Goal: Task Accomplishment & Management: Use online tool/utility

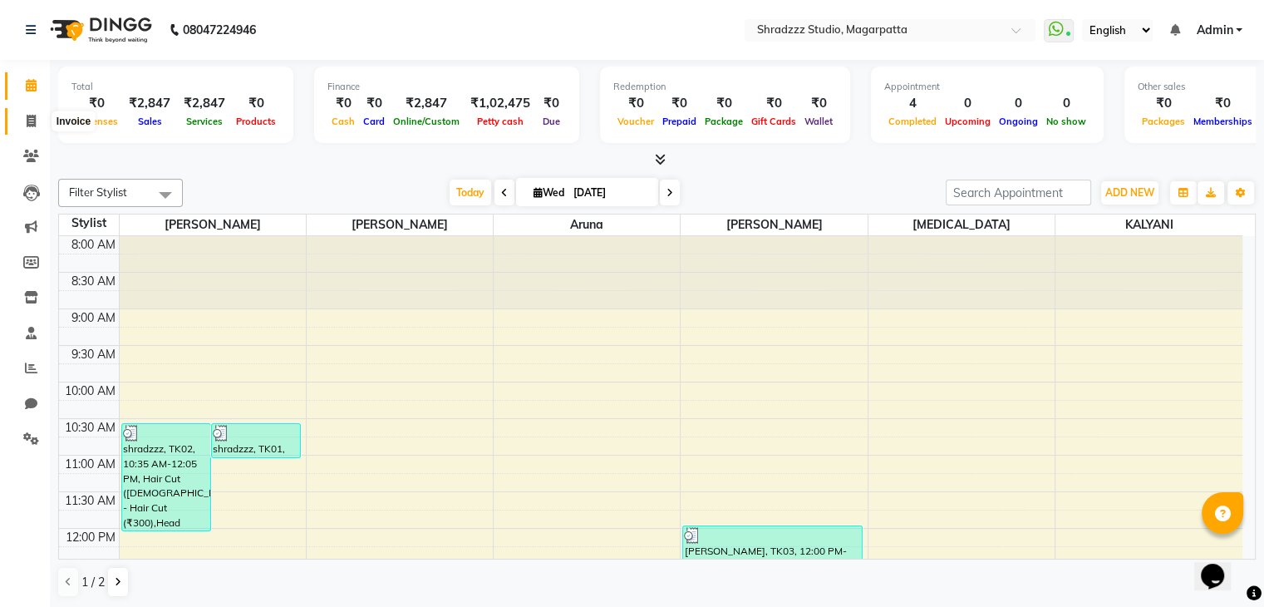
click at [38, 119] on span at bounding box center [31, 121] width 29 height 19
select select "4544"
select select "service"
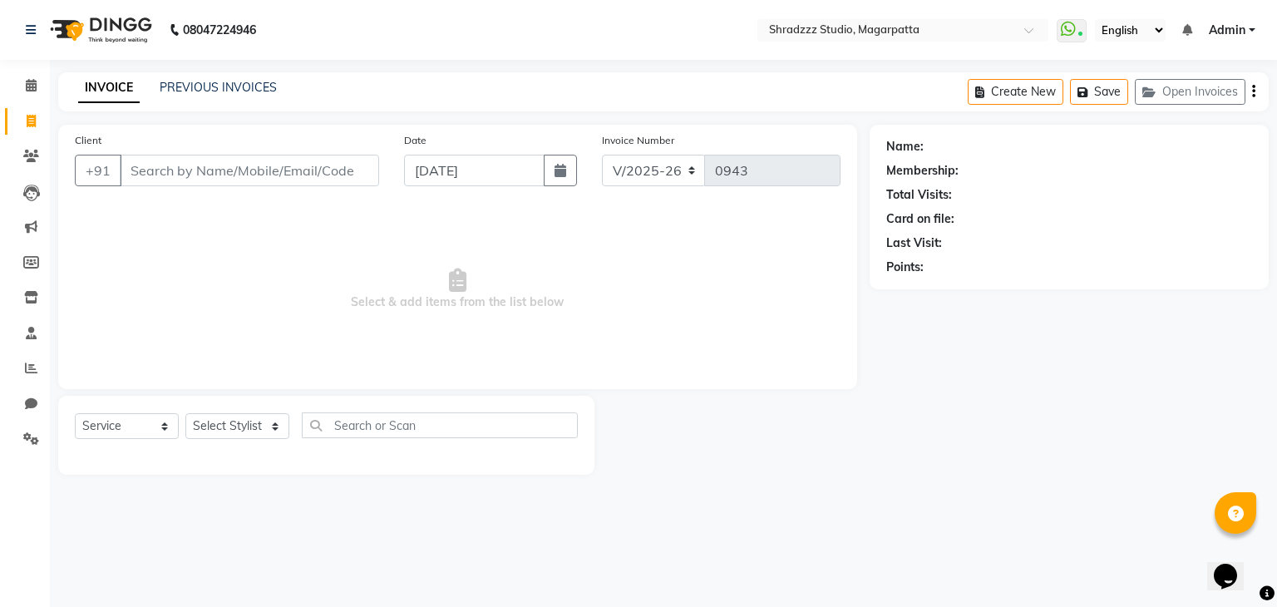
click at [227, 442] on div "Select Service Product Membership Package Voucher Prepaid Gift Card Select Styl…" at bounding box center [326, 431] width 503 height 39
click at [227, 433] on select "Select Stylist [PERSON_NAME] Manager [MEDICAL_DATA][PERSON_NAME] Sameer [PERSON…" at bounding box center [237, 426] width 104 height 26
select select "87762"
click at [185, 414] on select "Select Stylist [PERSON_NAME] Manager [MEDICAL_DATA][PERSON_NAME] Sameer [PERSON…" at bounding box center [237, 426] width 104 height 26
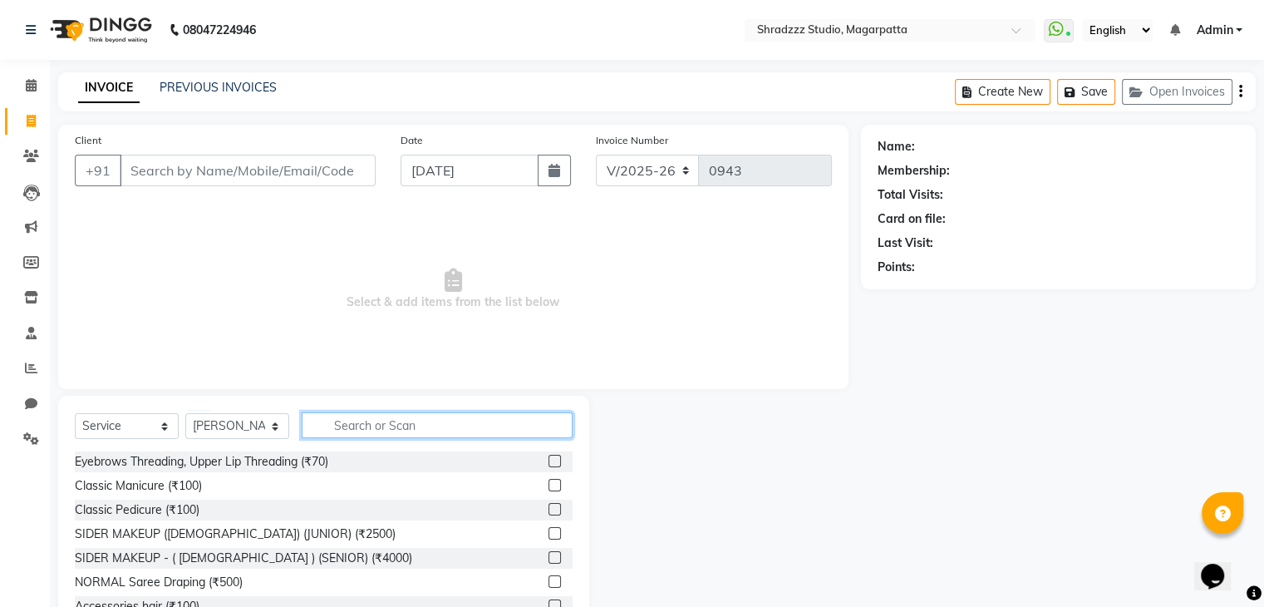
click at [428, 433] on input "text" at bounding box center [437, 425] width 271 height 26
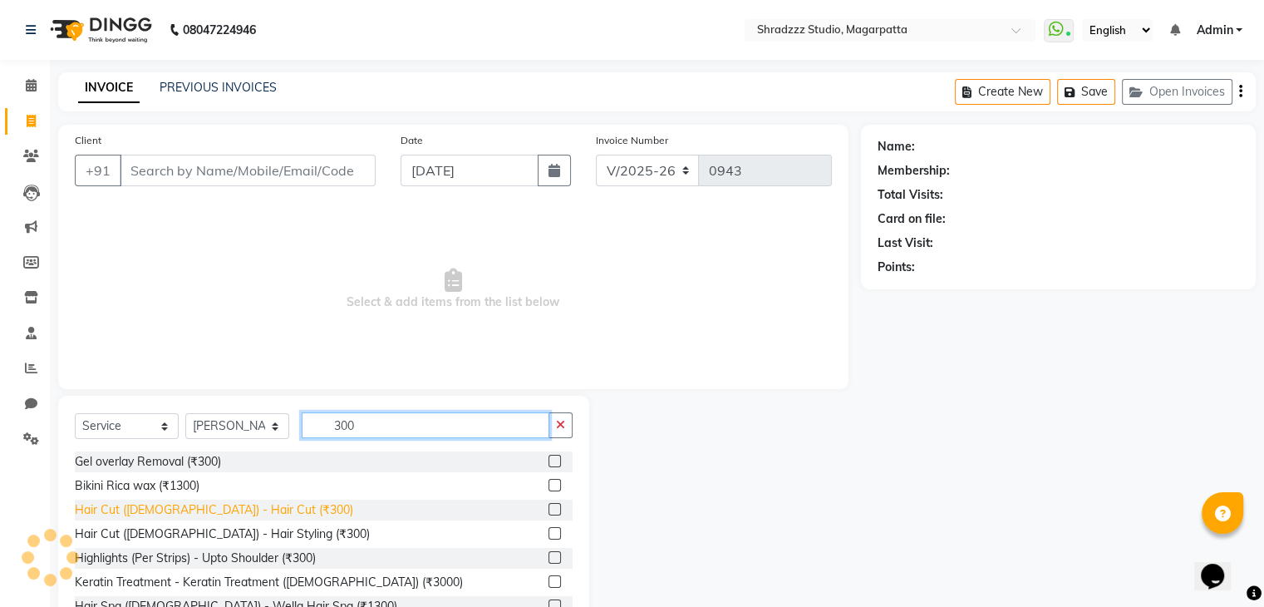
type input "300"
click at [223, 505] on div "Hair Cut ([DEMOGRAPHIC_DATA]) - Hair Cut (₹300)" at bounding box center [214, 509] width 278 height 17
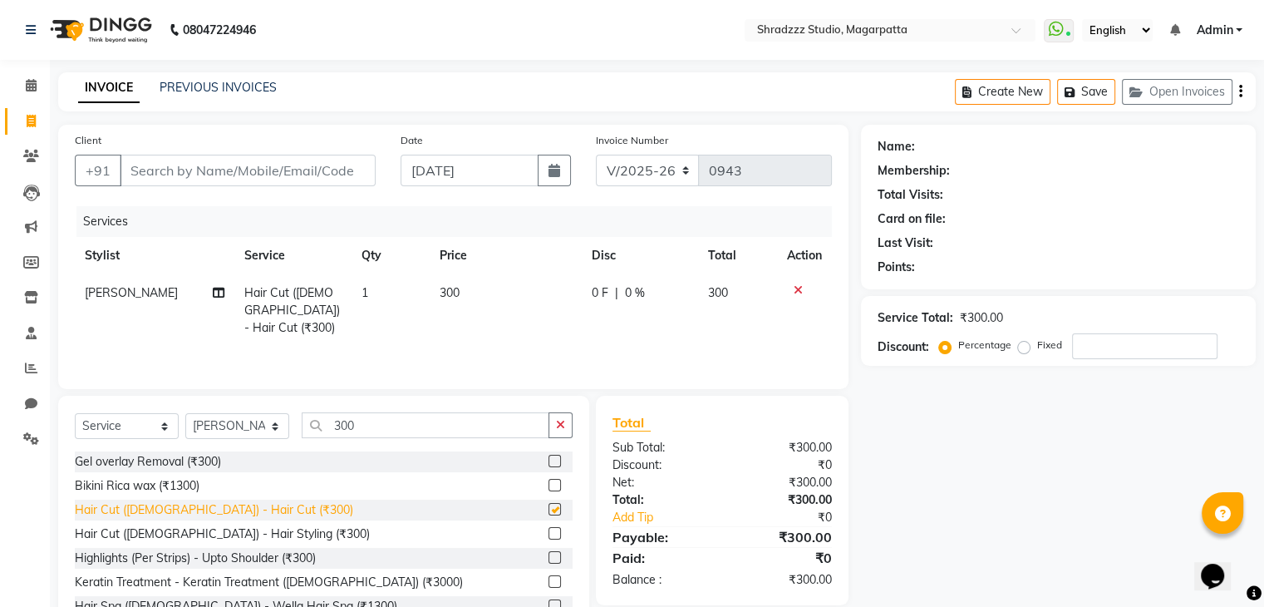
checkbox input "false"
click at [356, 434] on input "300" at bounding box center [426, 425] width 248 height 26
type input "3"
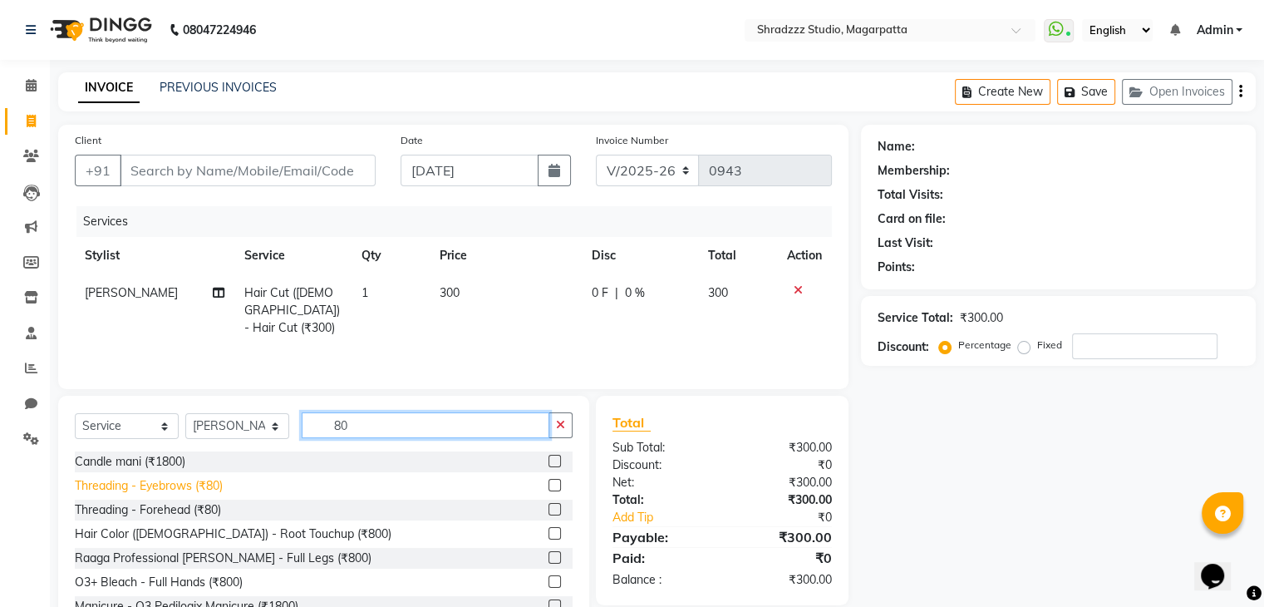
type input "80"
click at [193, 490] on div "Threading - Eyebrows (₹80)" at bounding box center [149, 485] width 148 height 17
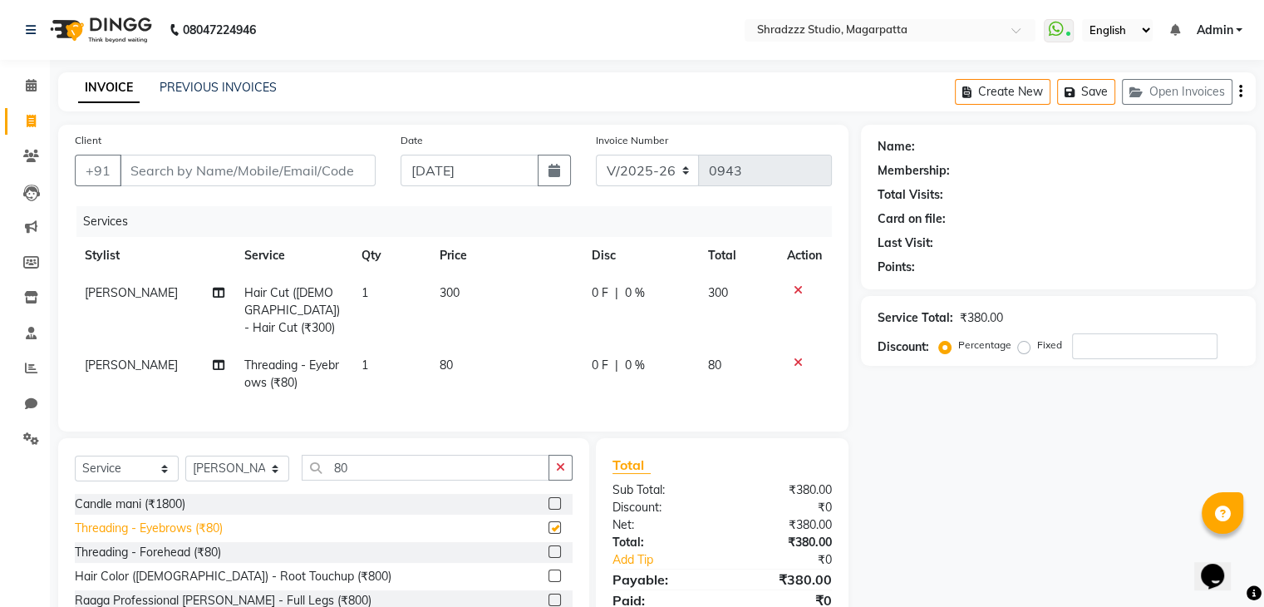
checkbox input "false"
click at [1093, 355] on input "number" at bounding box center [1144, 346] width 145 height 26
type input "15"
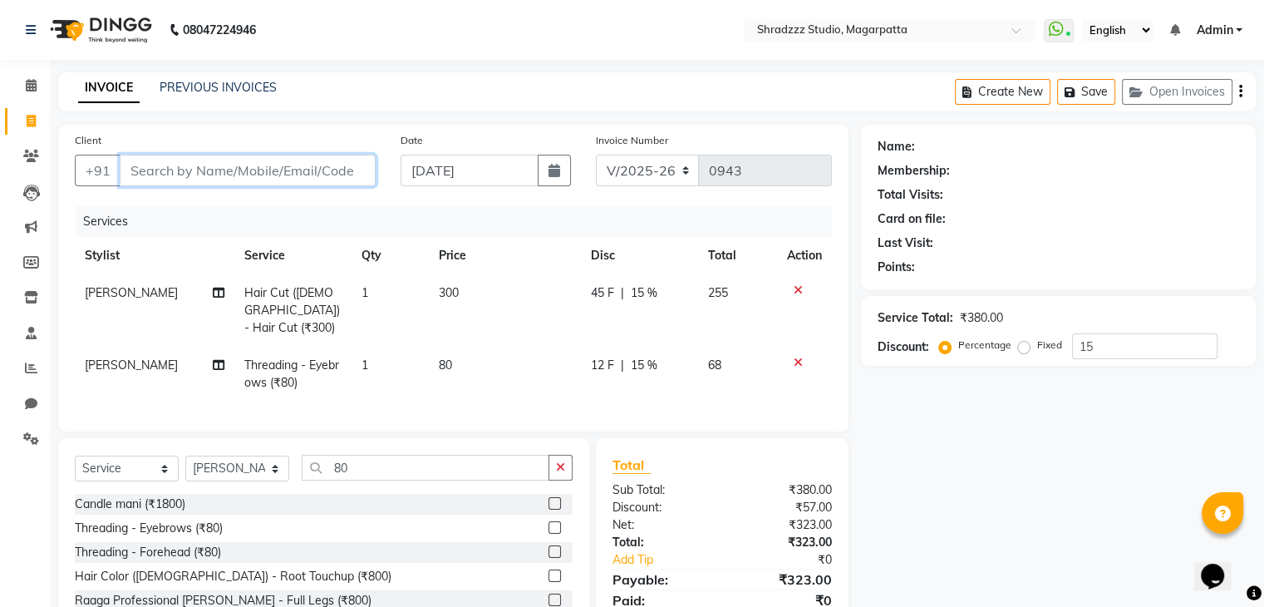
click at [259, 171] on input "Client" at bounding box center [248, 171] width 256 height 32
type input "7"
type input "0"
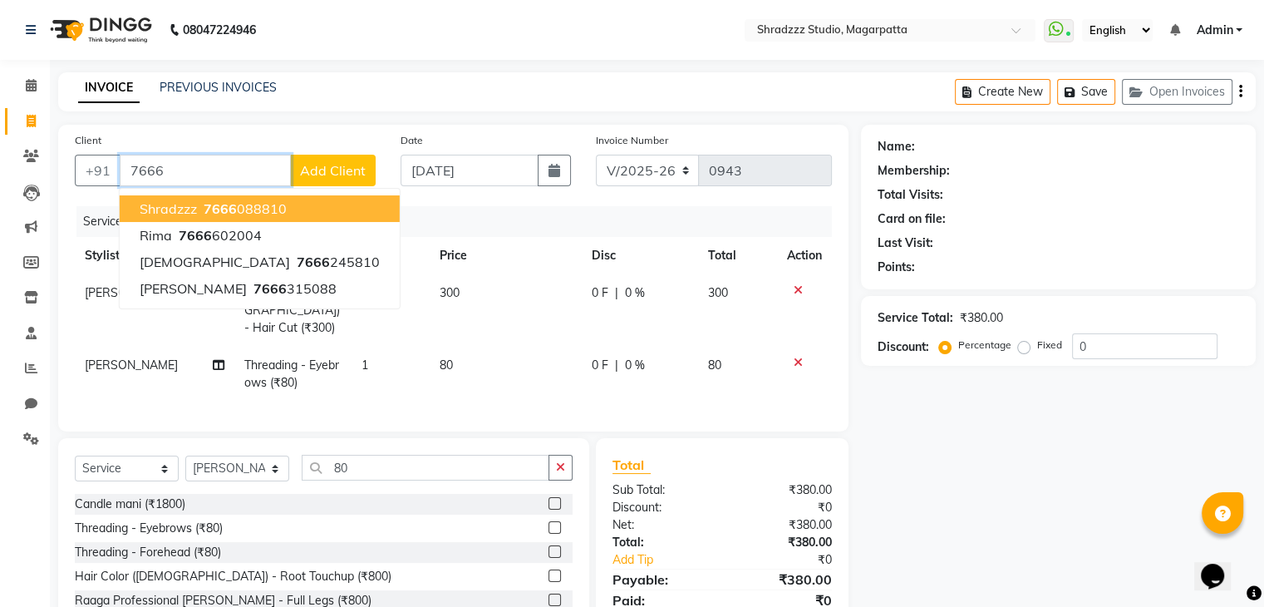
click at [223, 210] on span "7666" at bounding box center [220, 208] width 33 height 17
type input "7666088810"
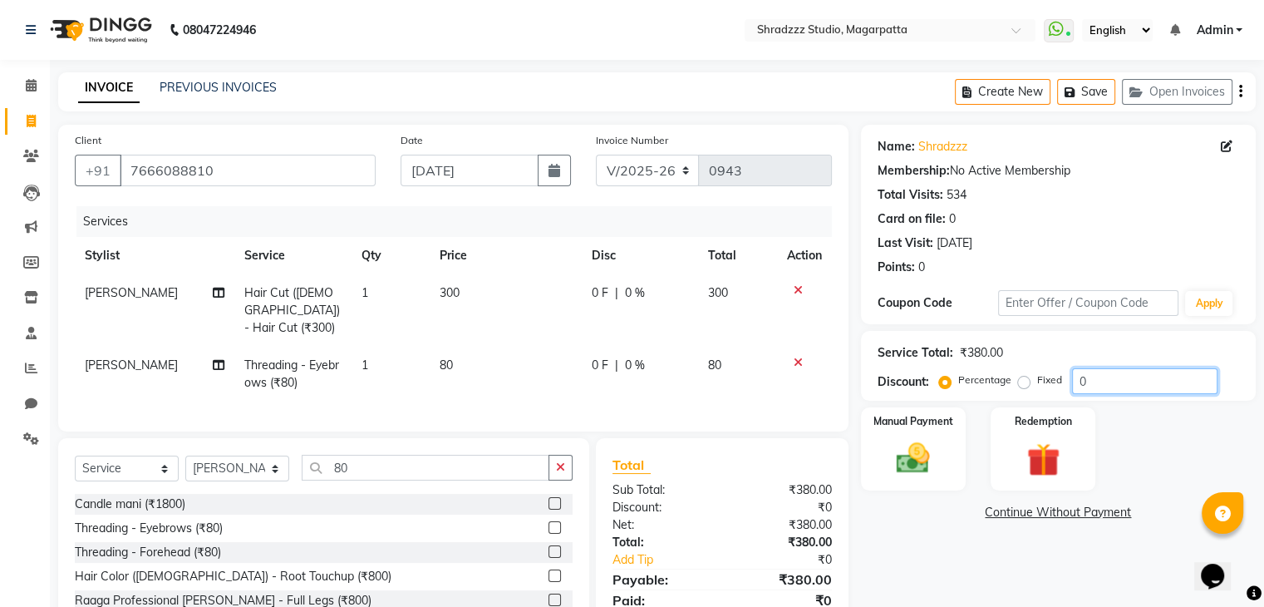
click at [1104, 376] on input "0" at bounding box center [1144, 381] width 145 height 26
type input "15"
click at [908, 571] on div "Name: Shradzzz Membership: No Active Membership Total Visits: 534 Card on file:…" at bounding box center [1064, 404] width 407 height 559
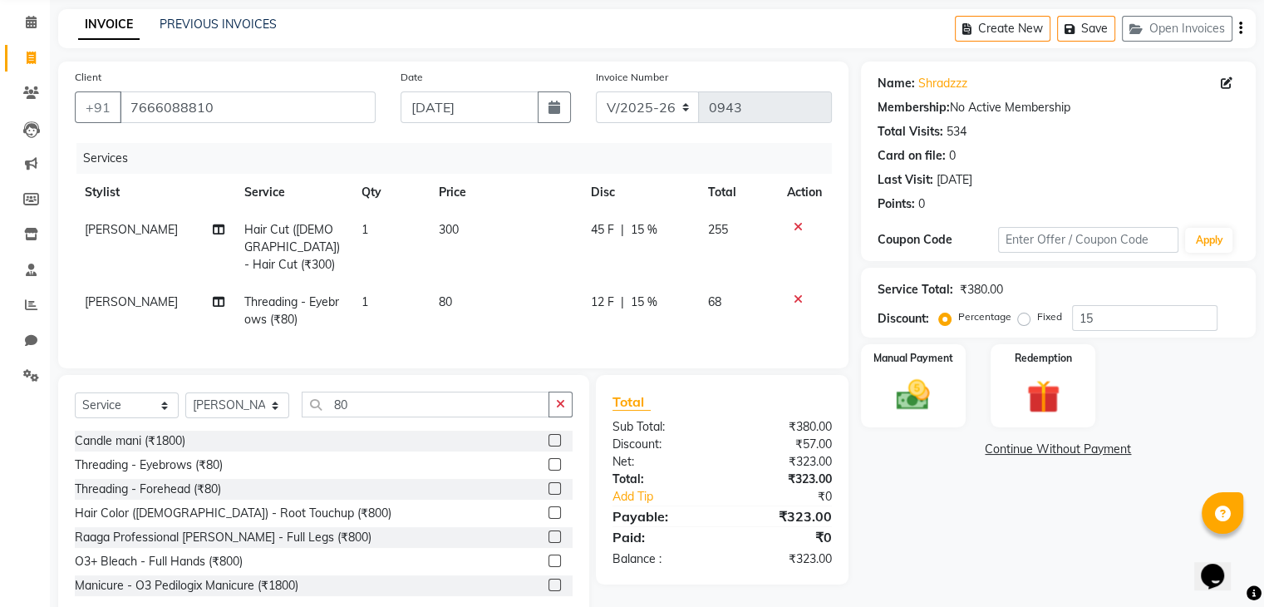
scroll to position [62, 0]
click at [924, 399] on img at bounding box center [913, 397] width 56 height 40
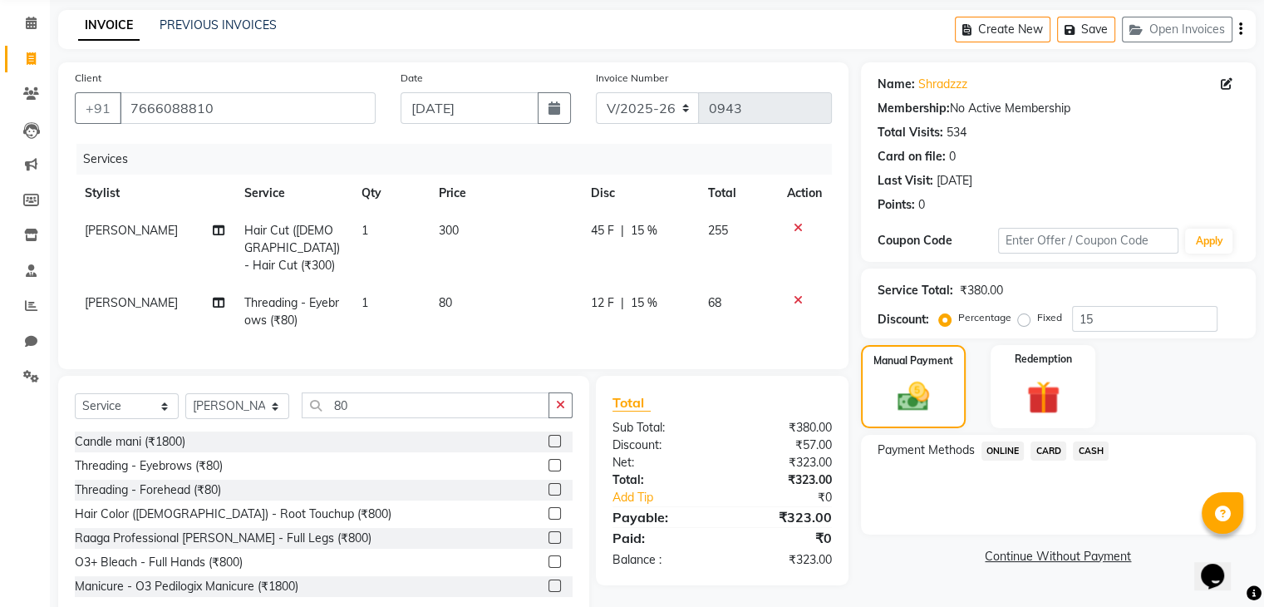
click at [993, 449] on span "ONLINE" at bounding box center [1003, 450] width 43 height 19
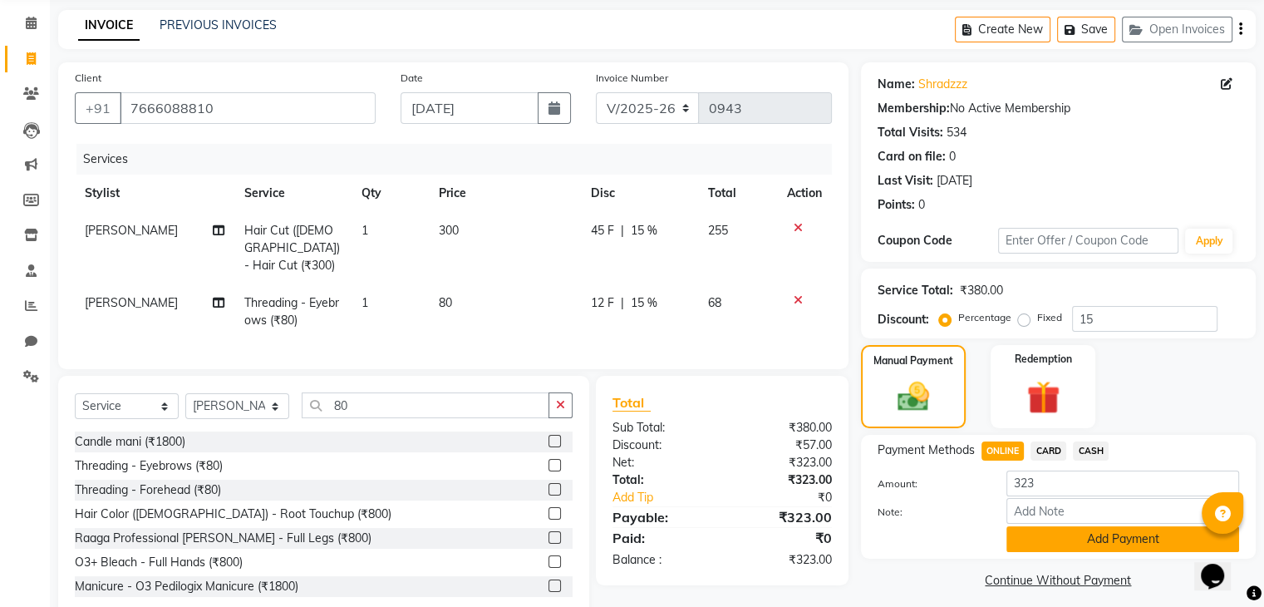
click at [1021, 542] on button "Add Payment" at bounding box center [1123, 539] width 233 height 26
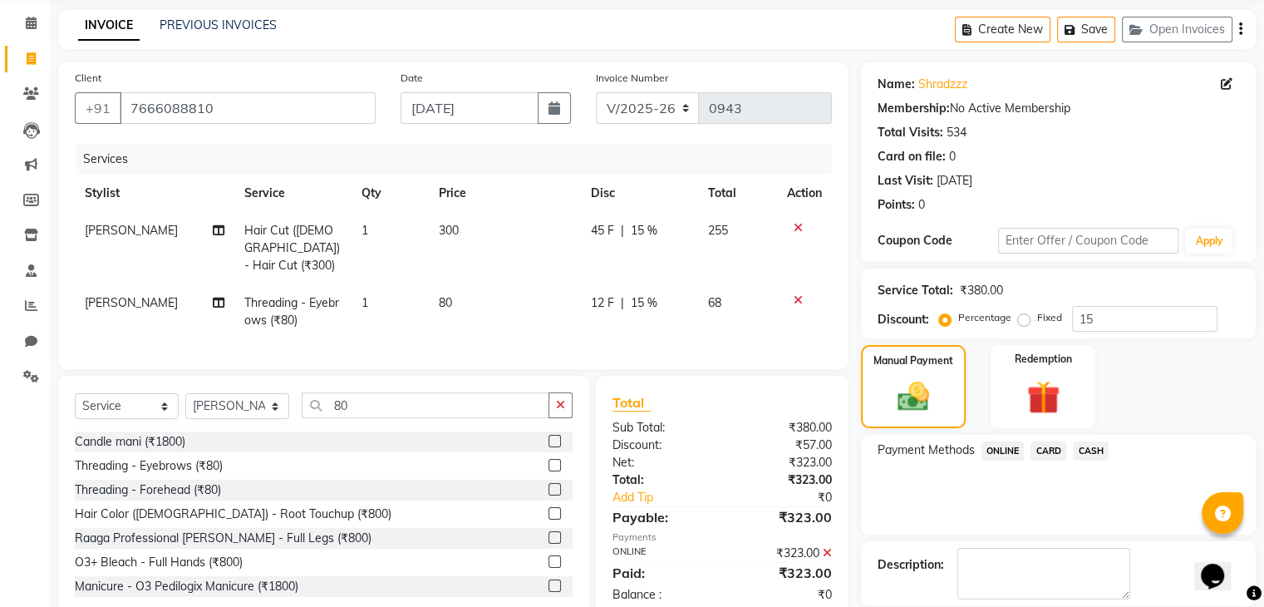
scroll to position [142, 0]
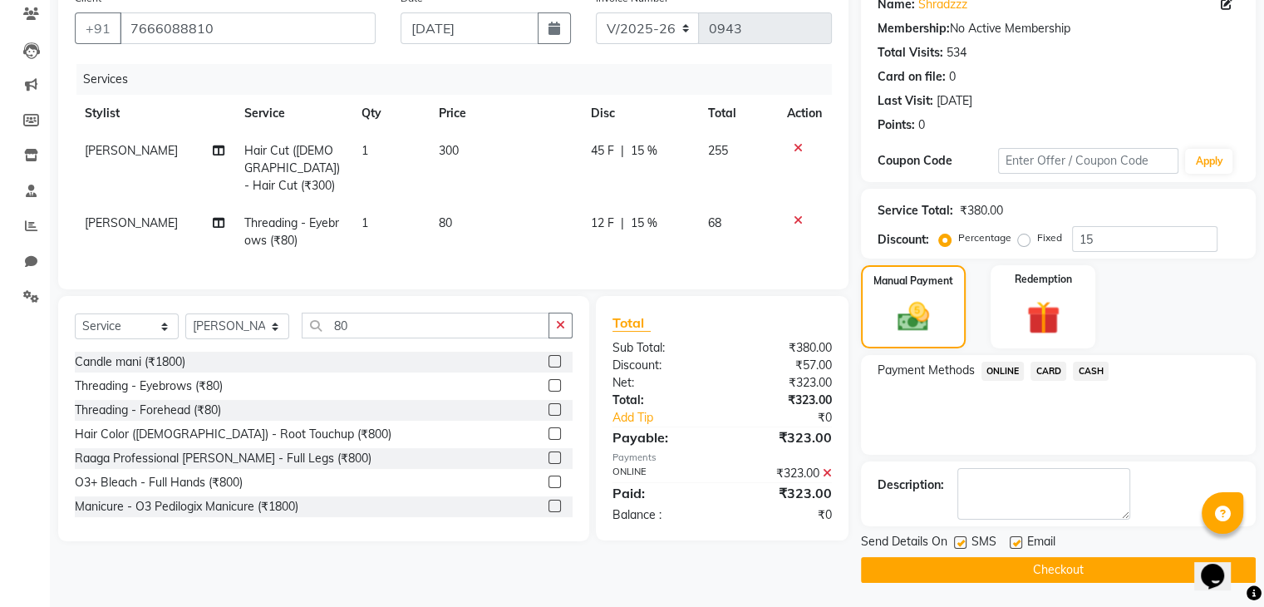
click at [1021, 573] on button "Checkout" at bounding box center [1058, 570] width 395 height 26
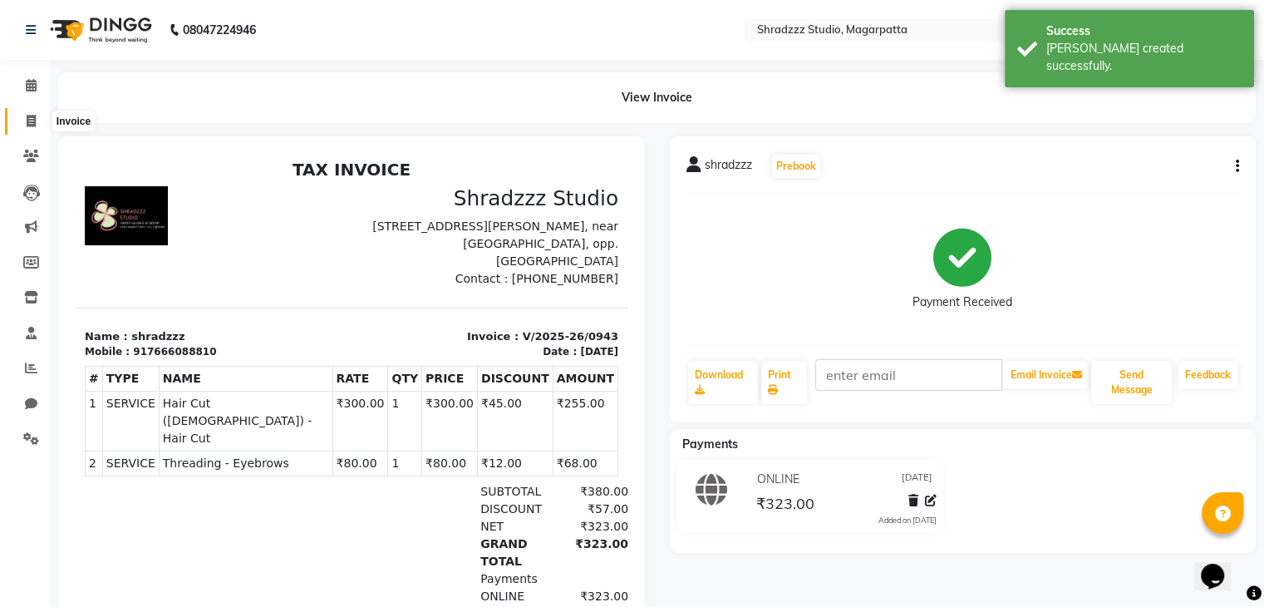
click at [25, 126] on span at bounding box center [31, 121] width 29 height 19
select select "service"
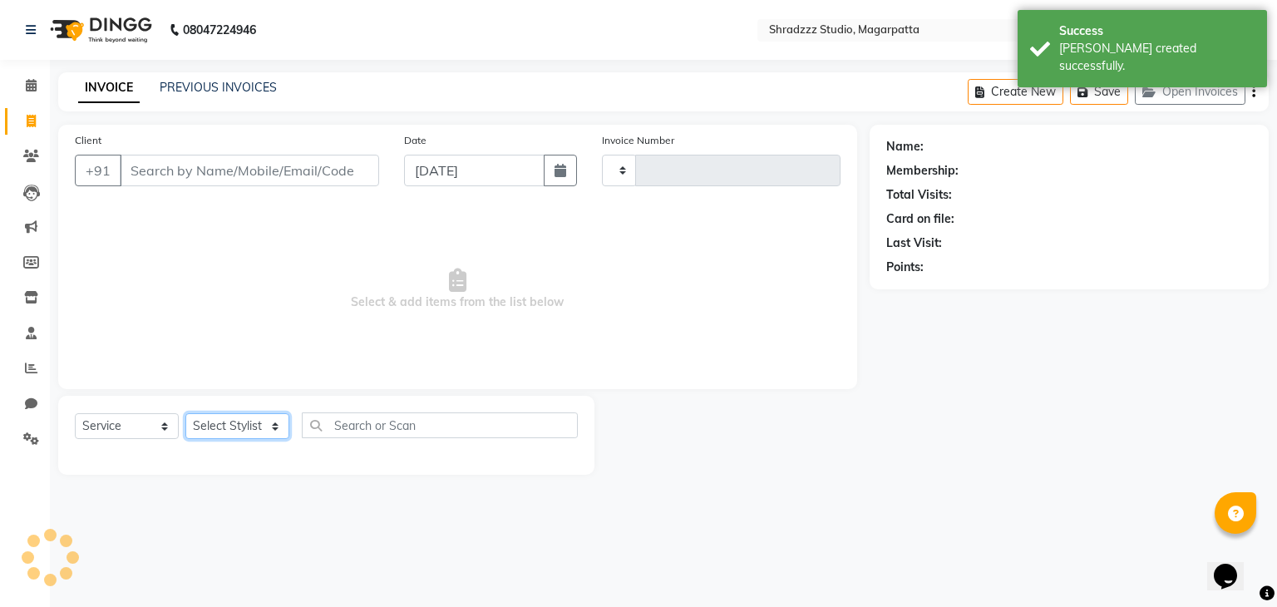
type input "0944"
click at [214, 437] on select "Select Stylist" at bounding box center [237, 426] width 104 height 26
select select "4544"
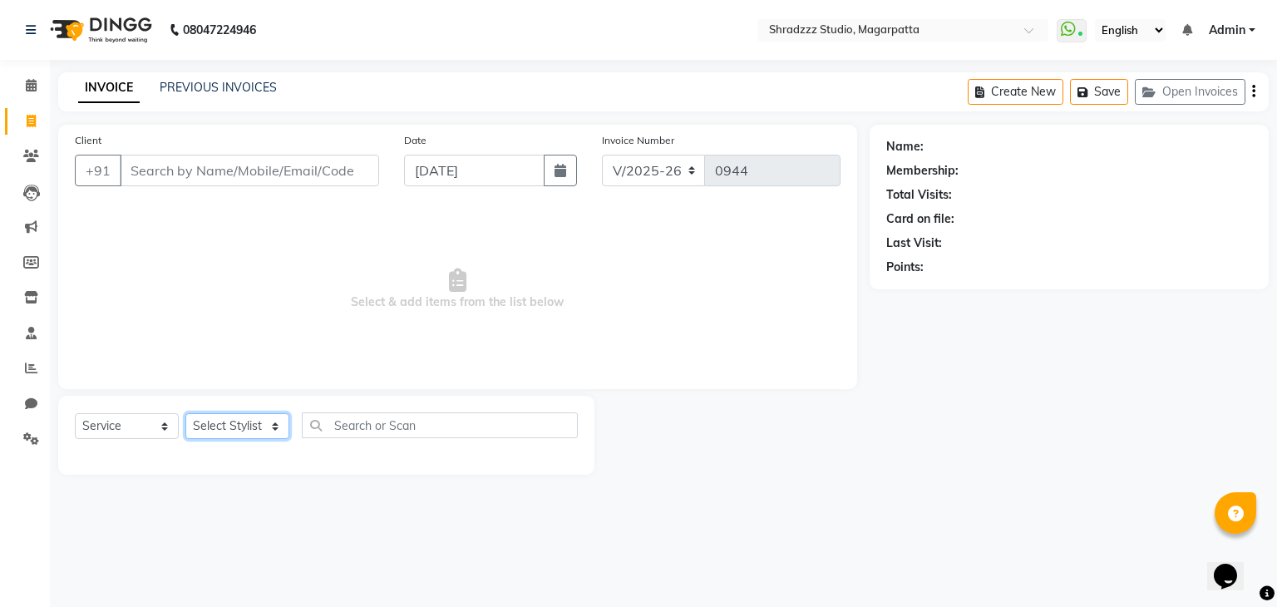
select select "87762"
click at [185, 414] on select "Select Stylist [PERSON_NAME] Manager [MEDICAL_DATA][PERSON_NAME] Sameer [PERSON…" at bounding box center [237, 426] width 104 height 26
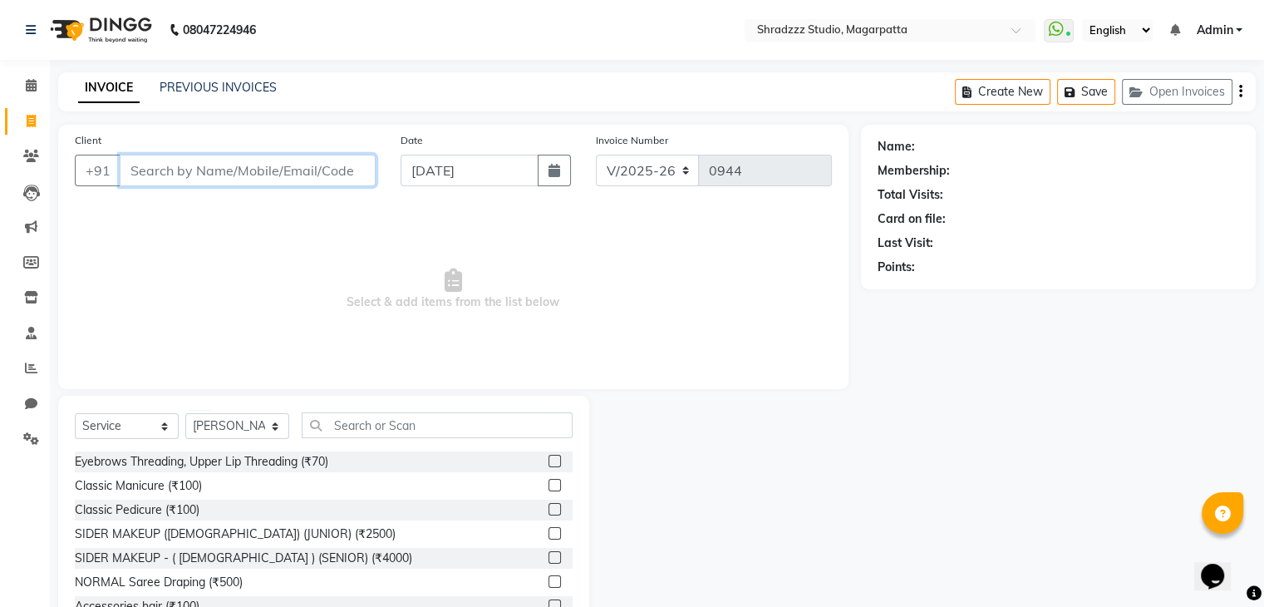
click at [242, 162] on input "Client" at bounding box center [248, 171] width 256 height 32
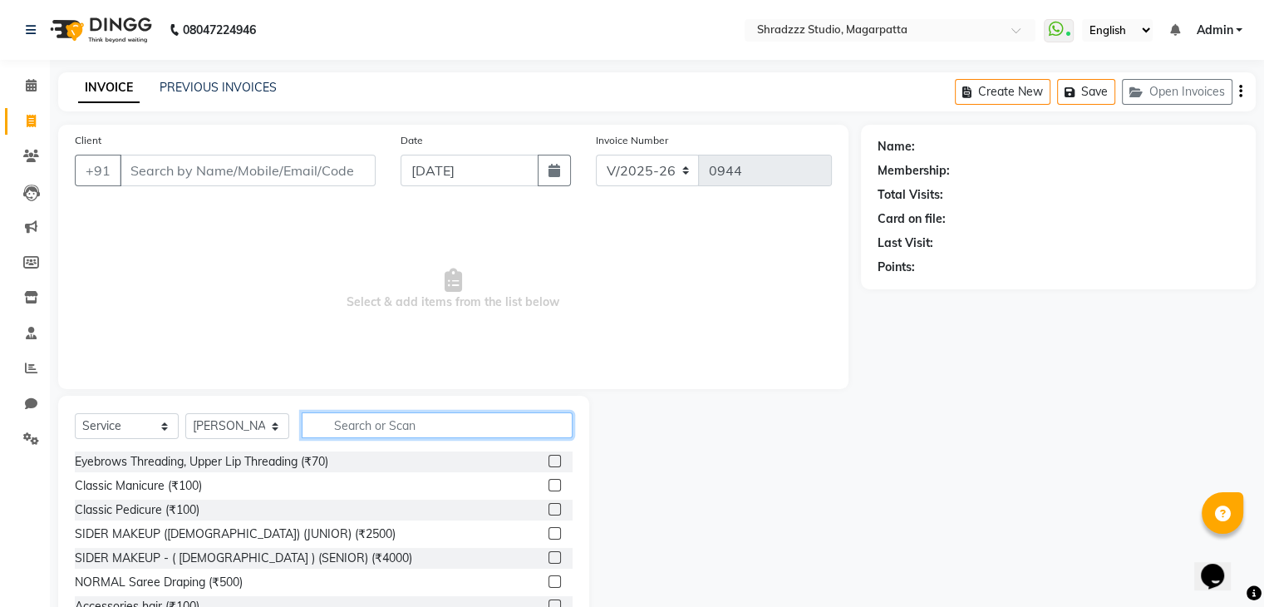
click at [376, 420] on input "text" at bounding box center [437, 425] width 271 height 26
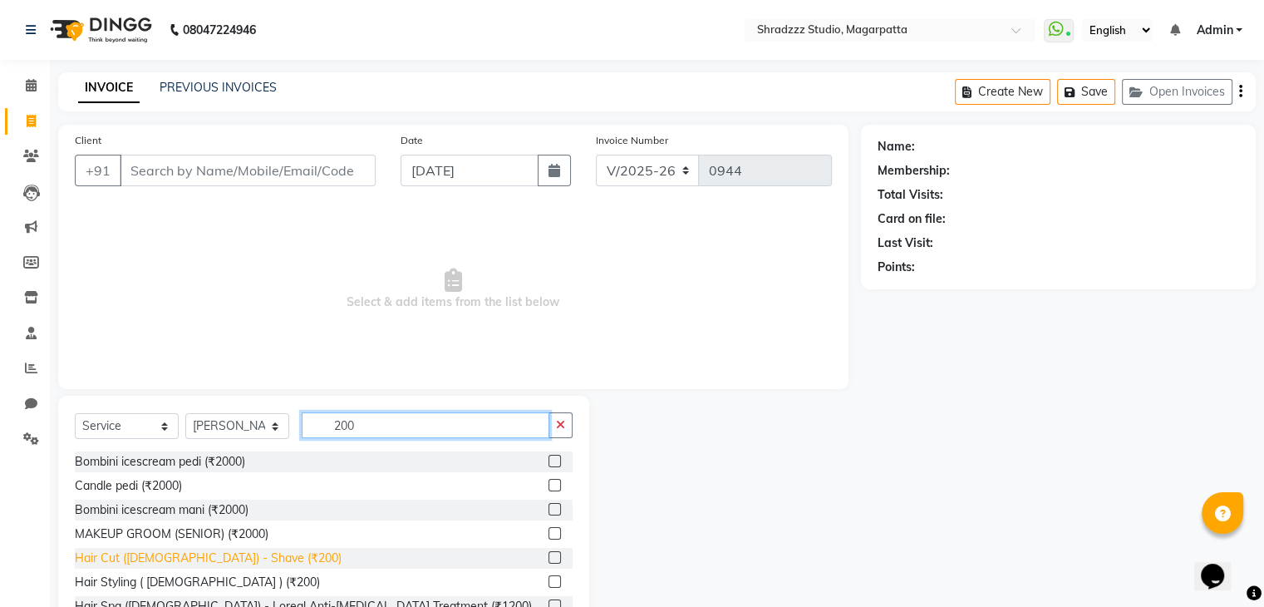
type input "200"
click at [155, 563] on div "Hair Cut ([DEMOGRAPHIC_DATA]) - Shave (₹200)" at bounding box center [208, 557] width 267 height 17
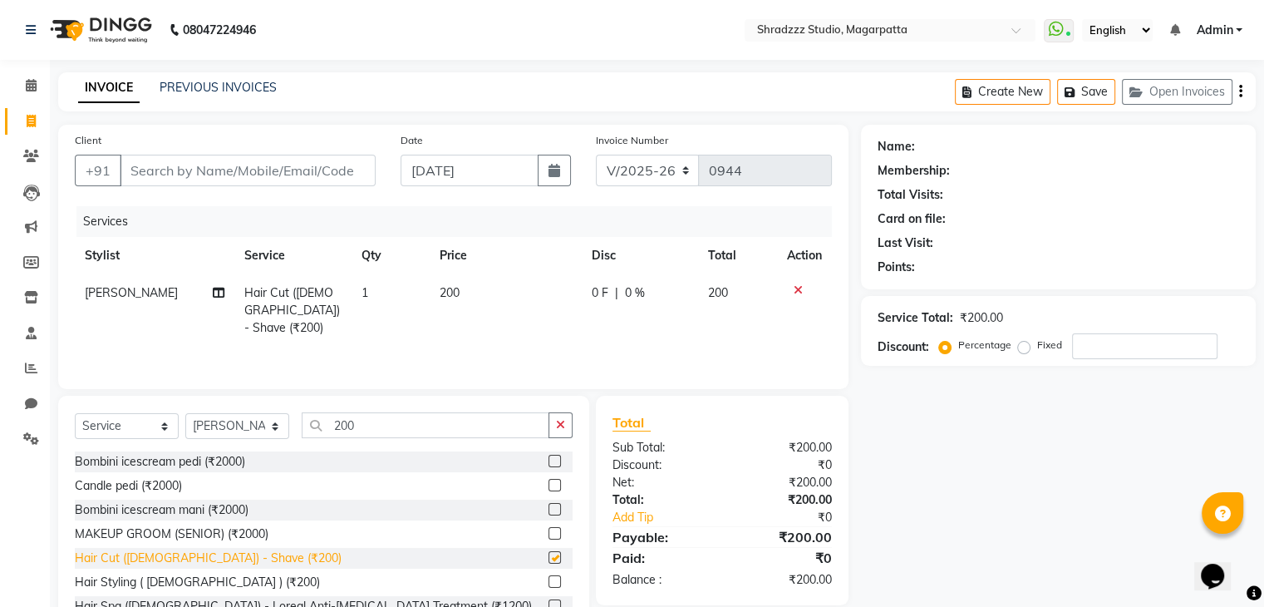
checkbox input "false"
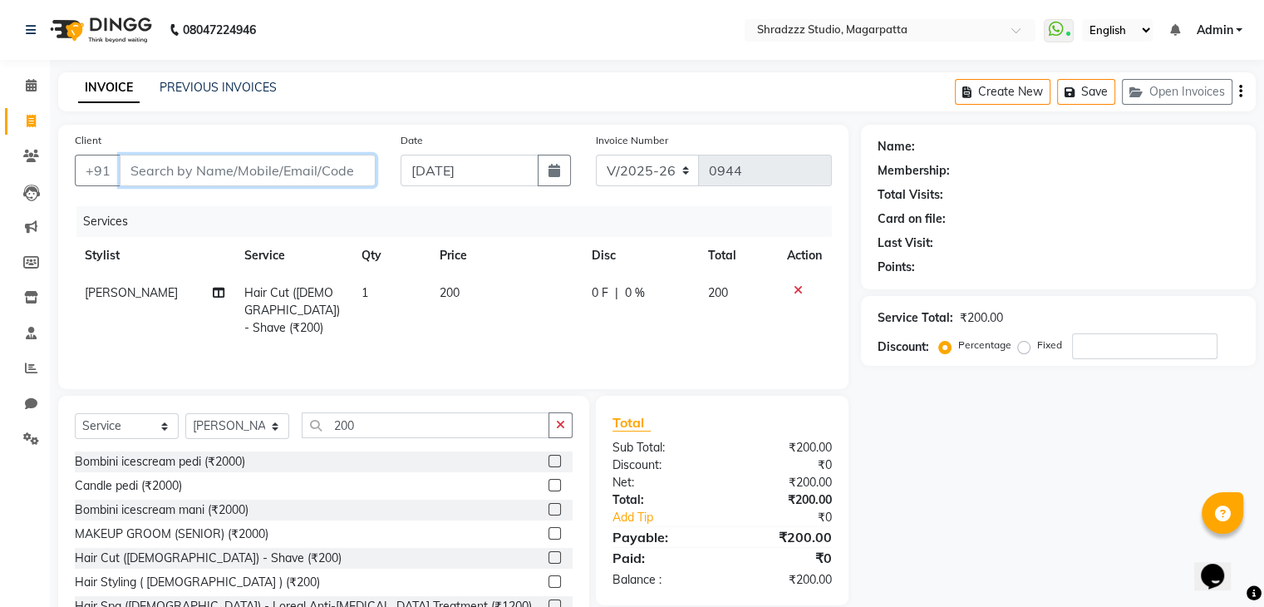
click at [263, 177] on input "Client" at bounding box center [248, 171] width 256 height 32
type input "7"
type input "0"
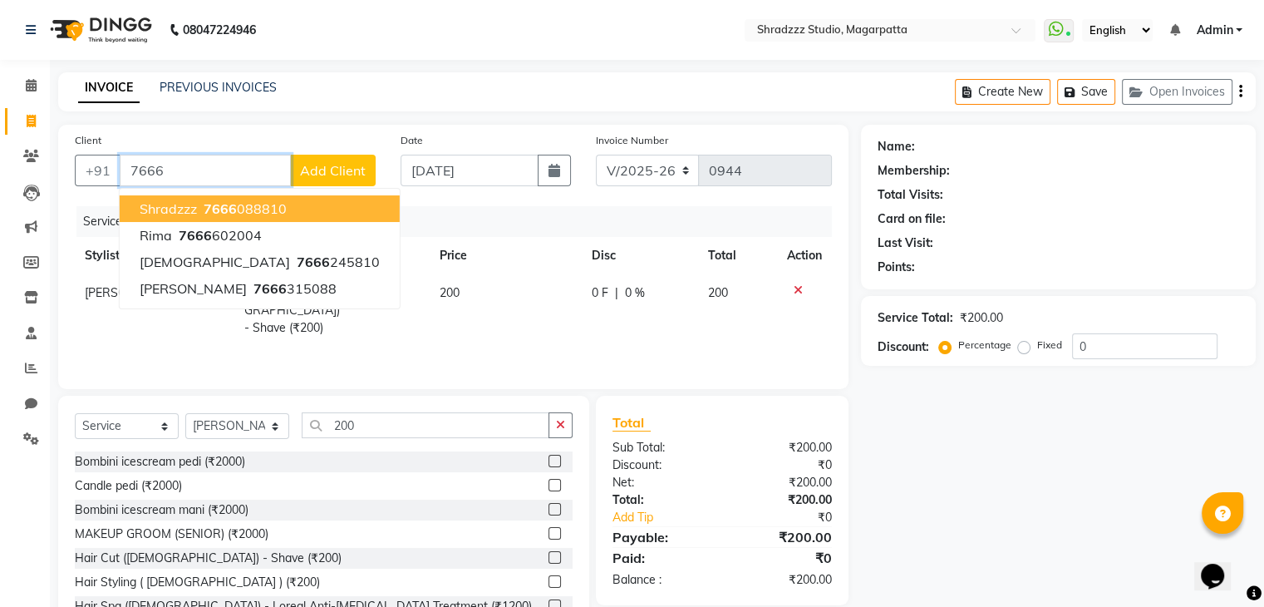
click at [182, 213] on span "shradzzz" at bounding box center [168, 208] width 57 height 17
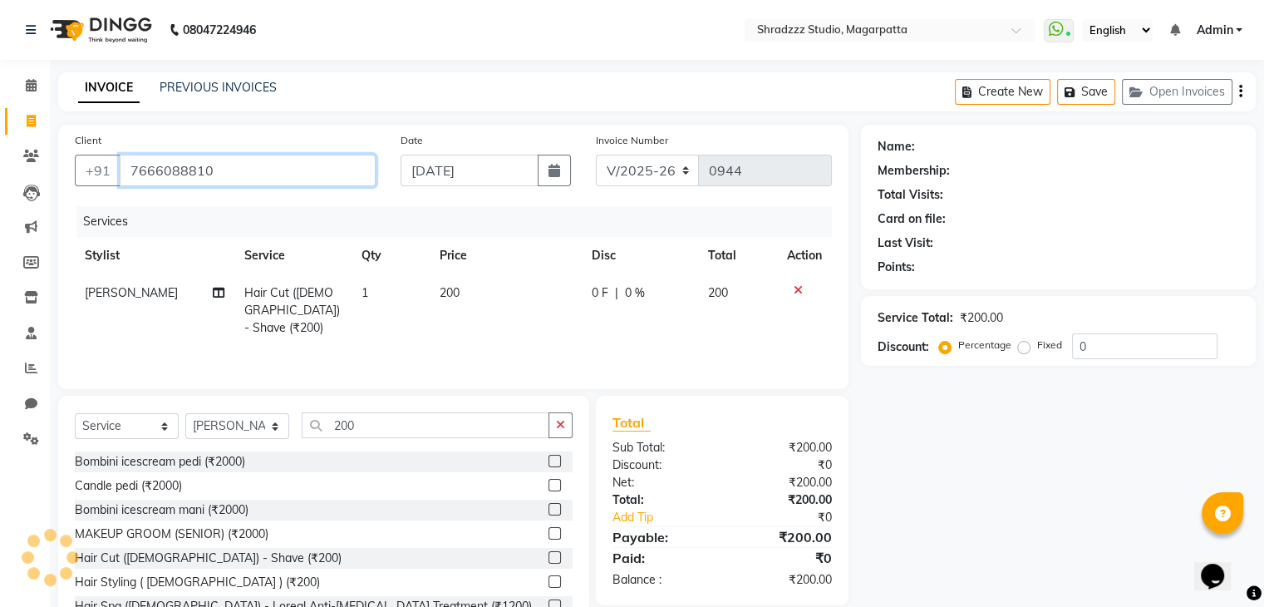
type input "7666088810"
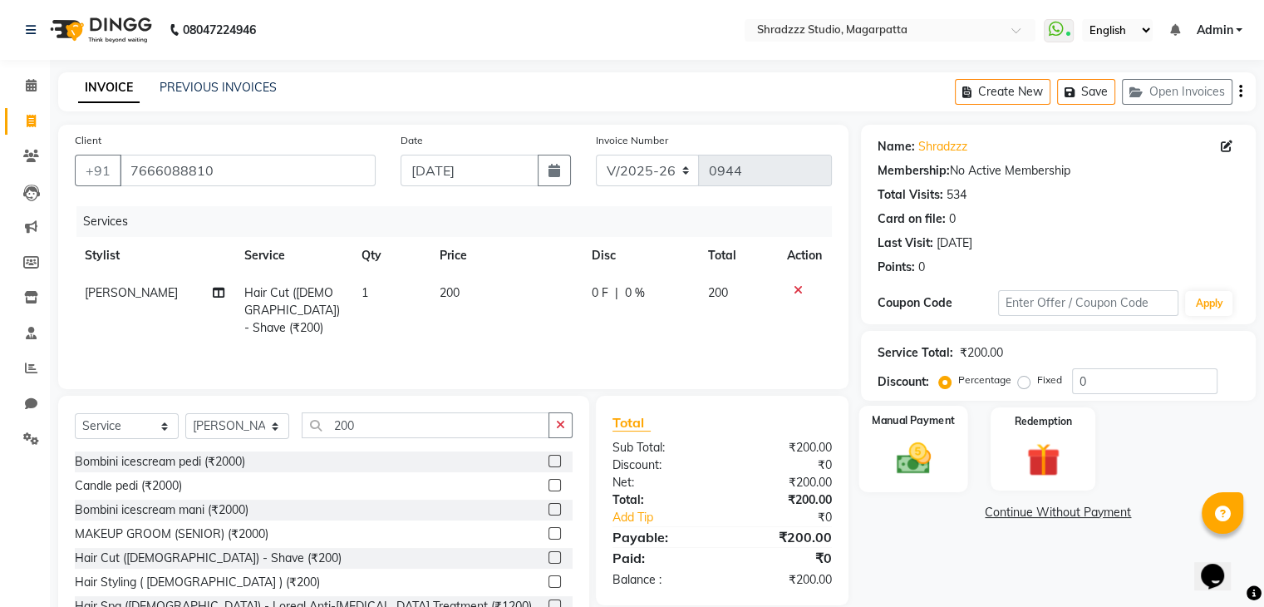
click at [921, 471] on img at bounding box center [913, 459] width 56 height 40
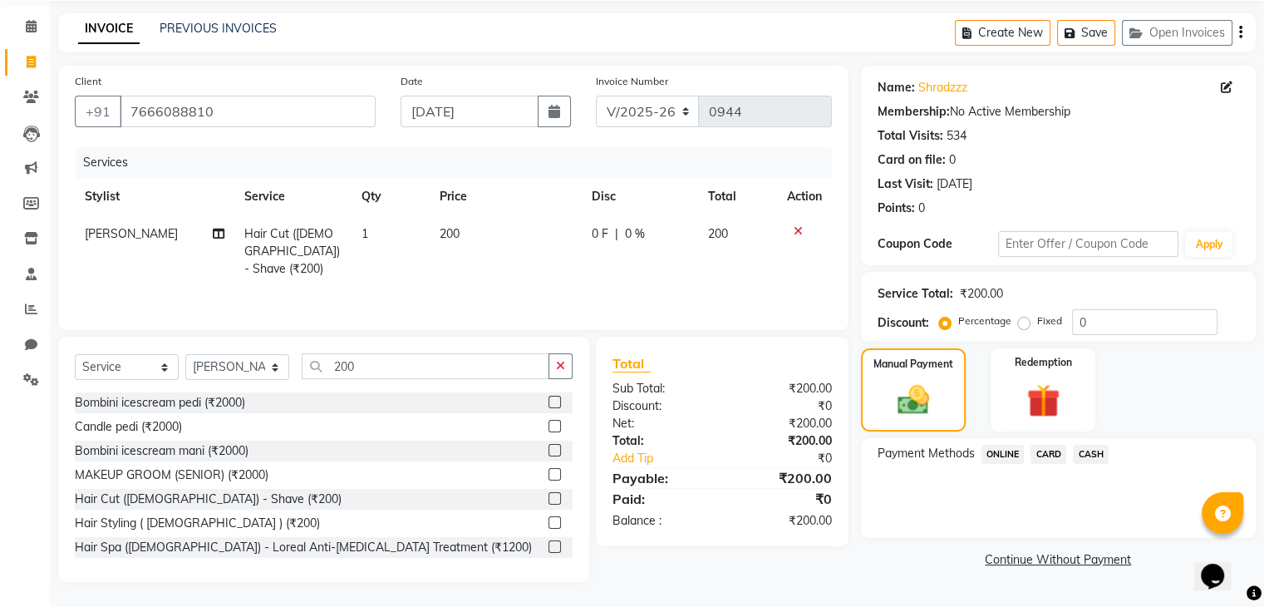
click at [1013, 449] on span "ONLINE" at bounding box center [1003, 454] width 43 height 19
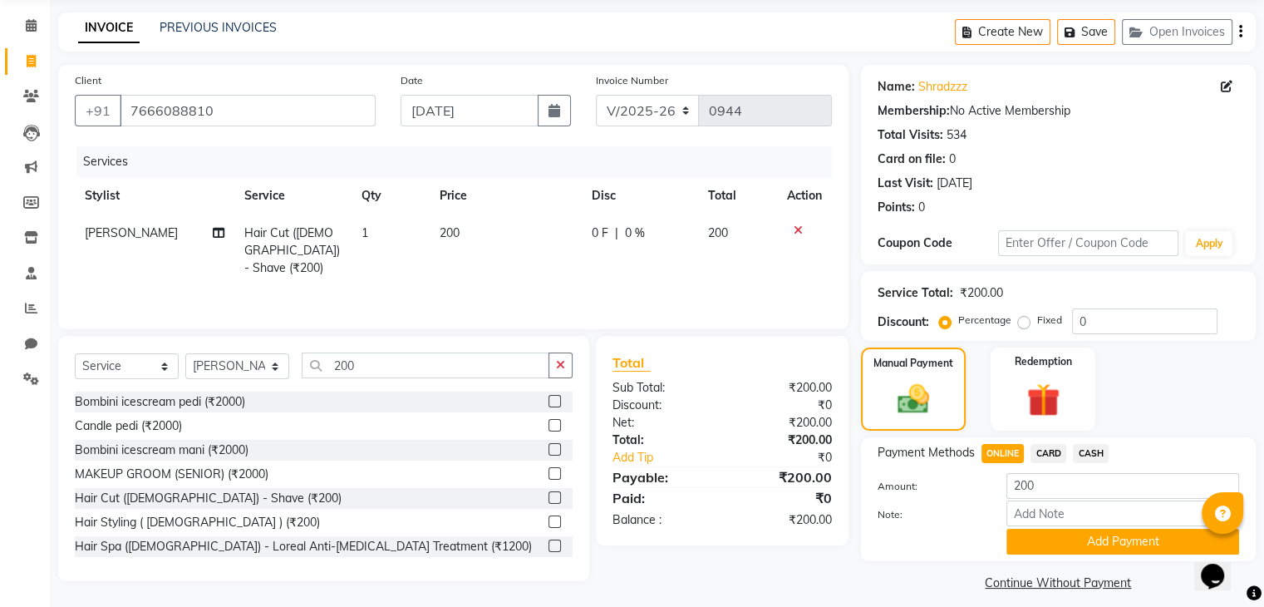
scroll to position [74, 0]
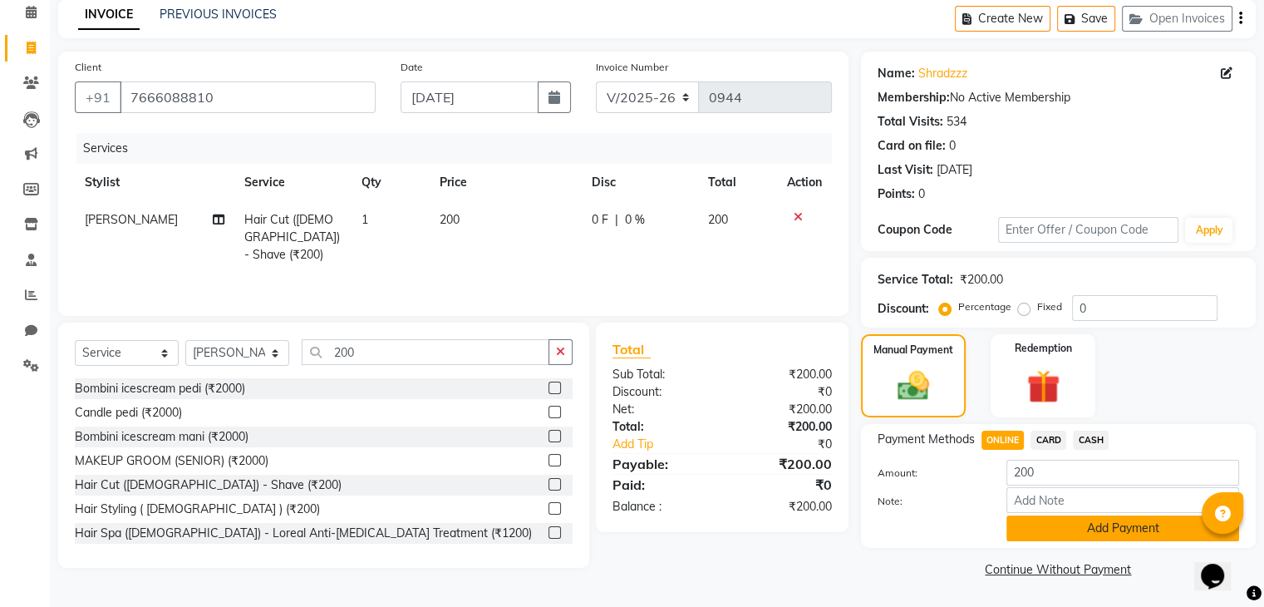
click at [1107, 529] on button "Add Payment" at bounding box center [1123, 528] width 233 height 26
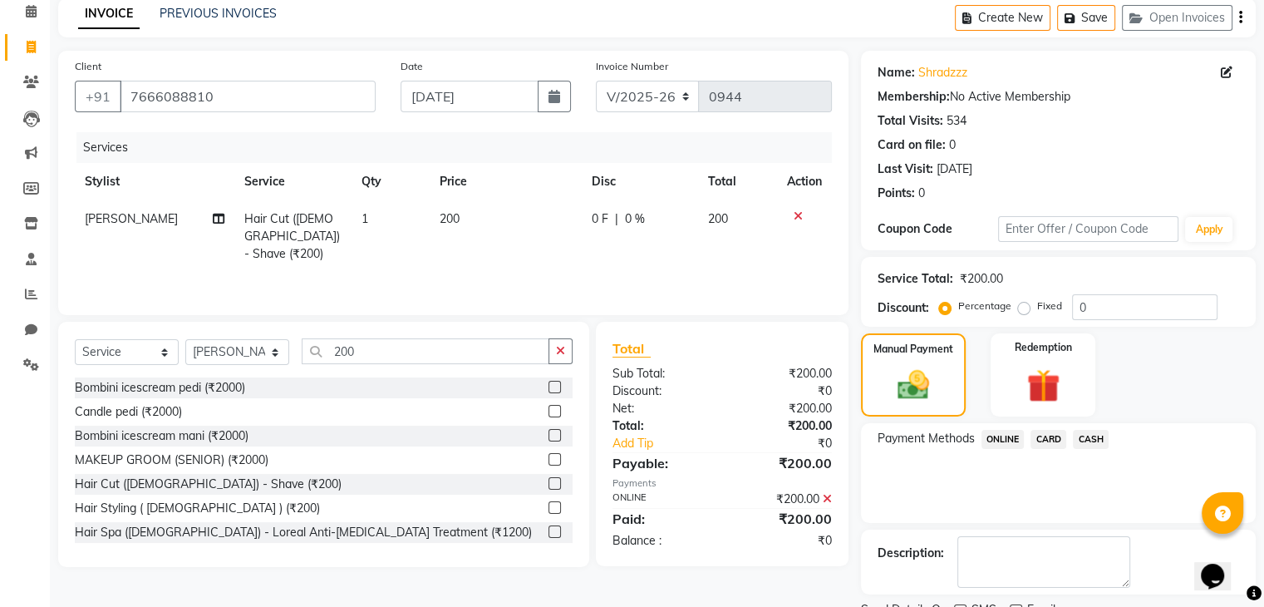
scroll to position [142, 0]
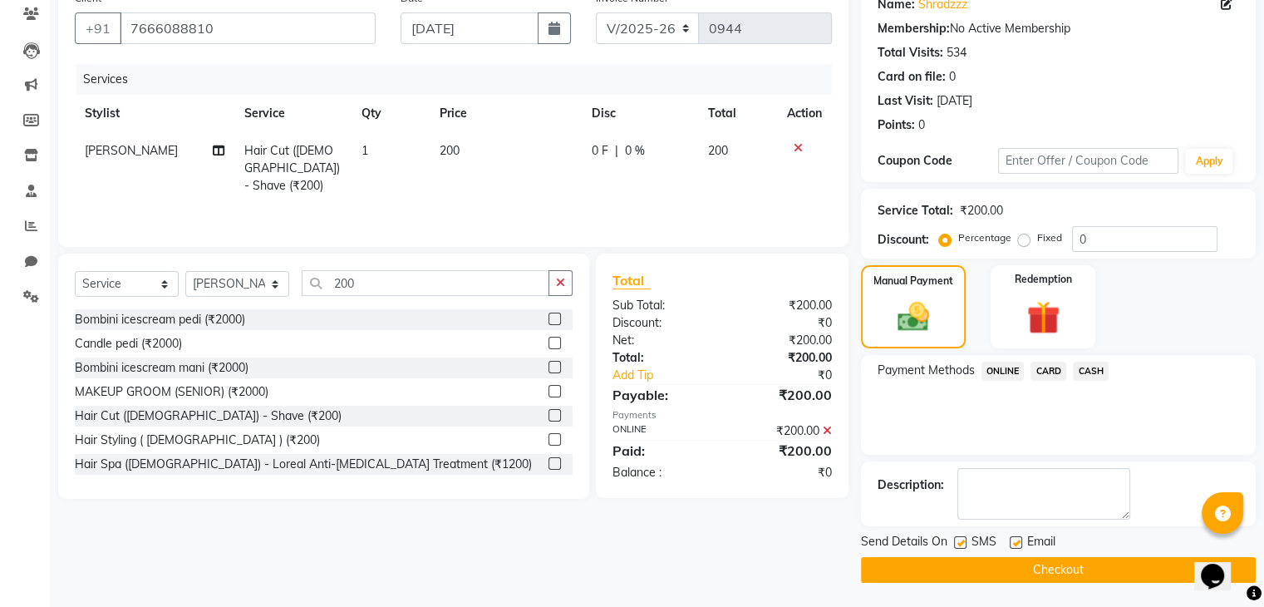
click at [1004, 573] on button "Checkout" at bounding box center [1058, 570] width 395 height 26
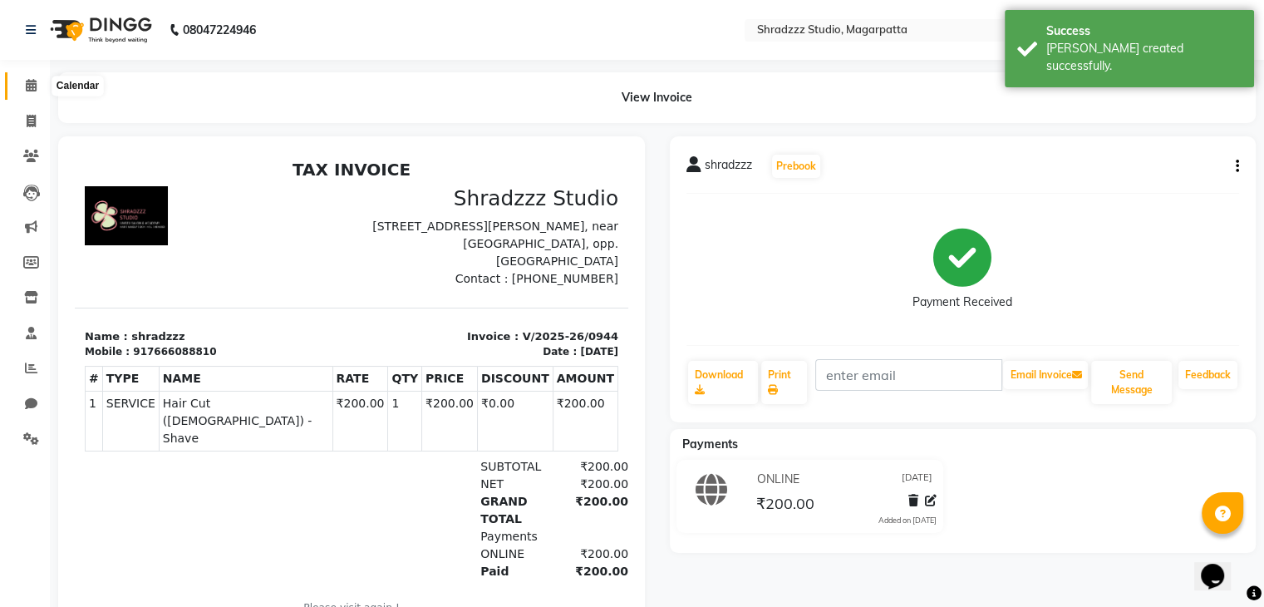
click at [26, 86] on icon at bounding box center [31, 85] width 11 height 12
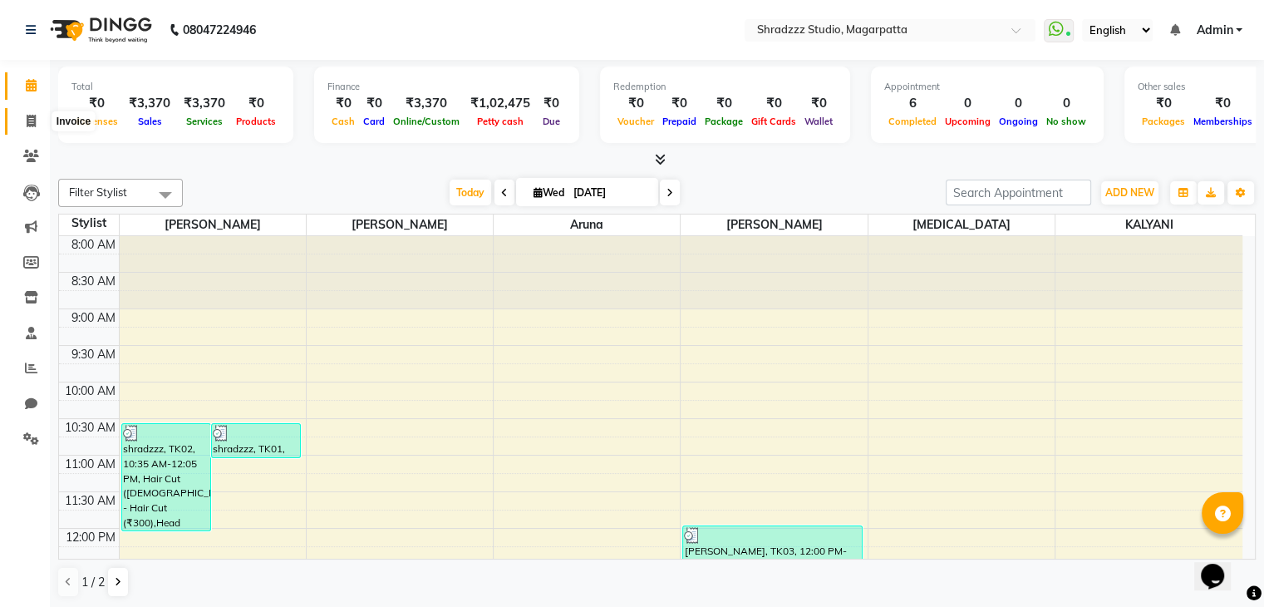
click at [33, 120] on icon at bounding box center [31, 121] width 9 height 12
select select "4544"
select select "service"
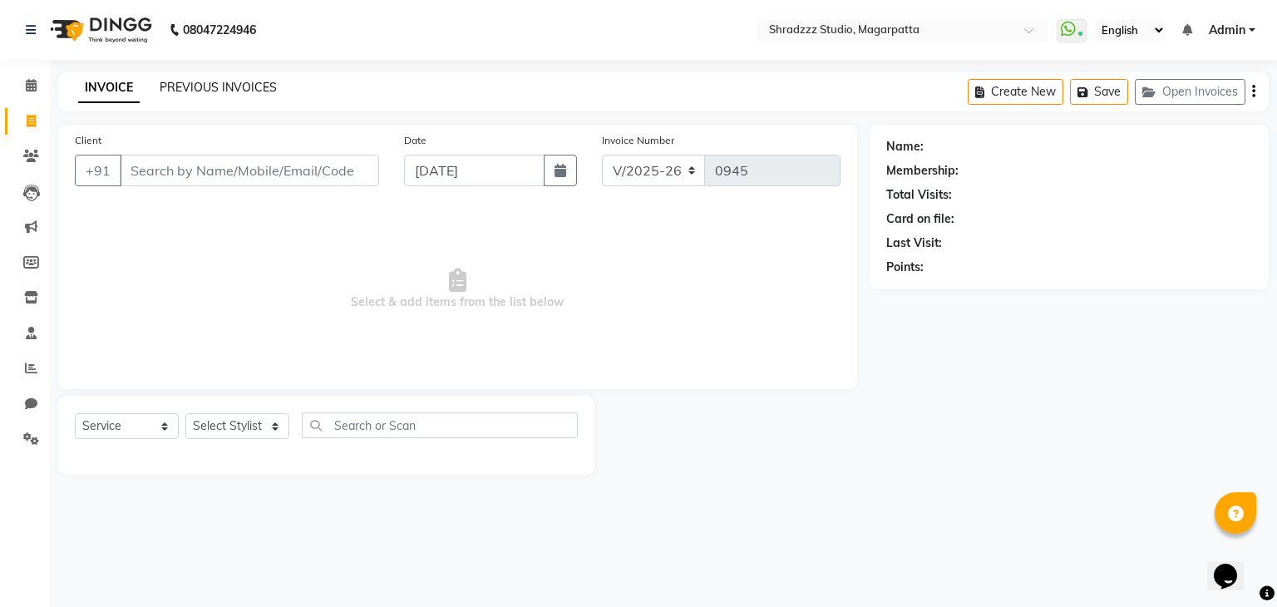
click at [183, 81] on link "PREVIOUS INVOICES" at bounding box center [218, 87] width 117 height 15
